Goal: Register for event/course

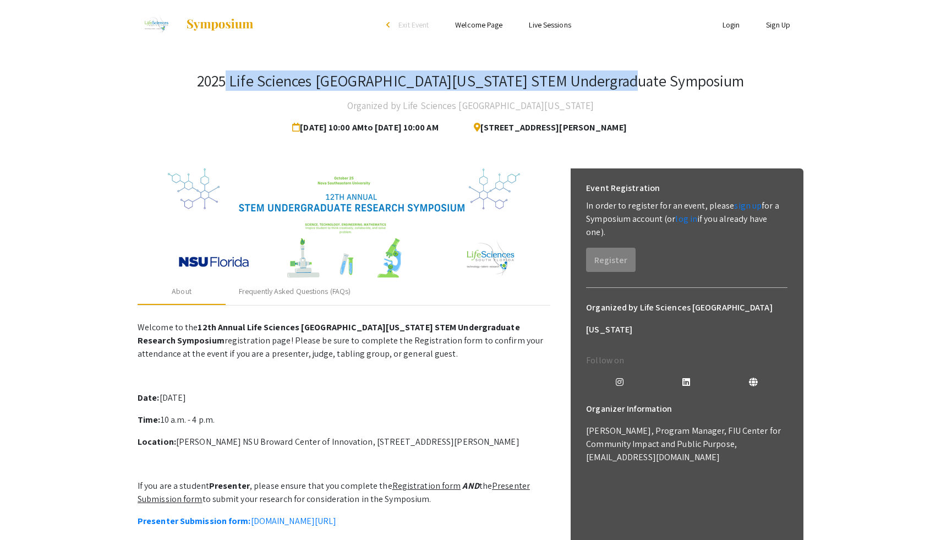
drag, startPoint x: 290, startPoint y: 81, endPoint x: 465, endPoint y: 91, distance: 175.8
click at [465, 91] on div "2025 Life Sciences [GEOGRAPHIC_DATA][US_STATE] STEM Undergraduate Symposium" at bounding box center [470, 83] width 547 height 23
click at [344, 87] on h3 "2025 Life Sciences [GEOGRAPHIC_DATA][US_STATE] STEM Undergraduate Symposium" at bounding box center [470, 81] width 547 height 19
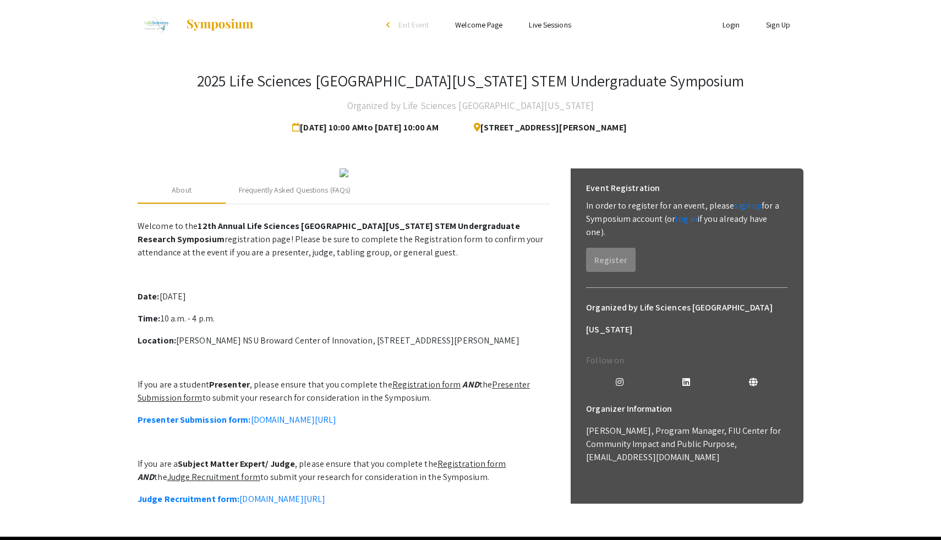
click at [162, 24] on img at bounding box center [156, 25] width 37 height 28
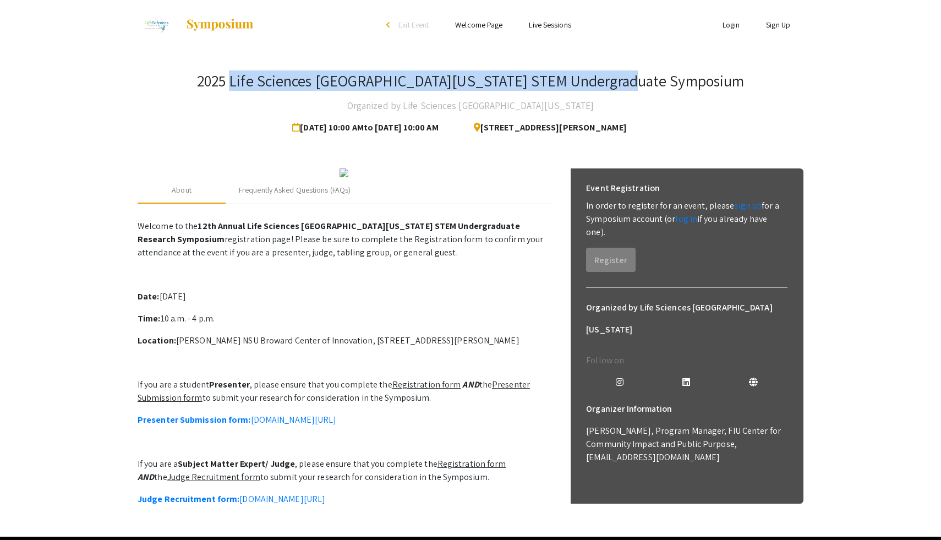
drag, startPoint x: 293, startPoint y: 80, endPoint x: 682, endPoint y: 75, distance: 389.0
click at [682, 75] on h3 "2025 Life Sciences [GEOGRAPHIC_DATA][US_STATE] STEM Undergraduate Symposium" at bounding box center [470, 81] width 547 height 19
copy h3 "Life Sciences [GEOGRAPHIC_DATA][US_STATE] STEM Undergraduate Symposium"
